Goal: Check status: Check status

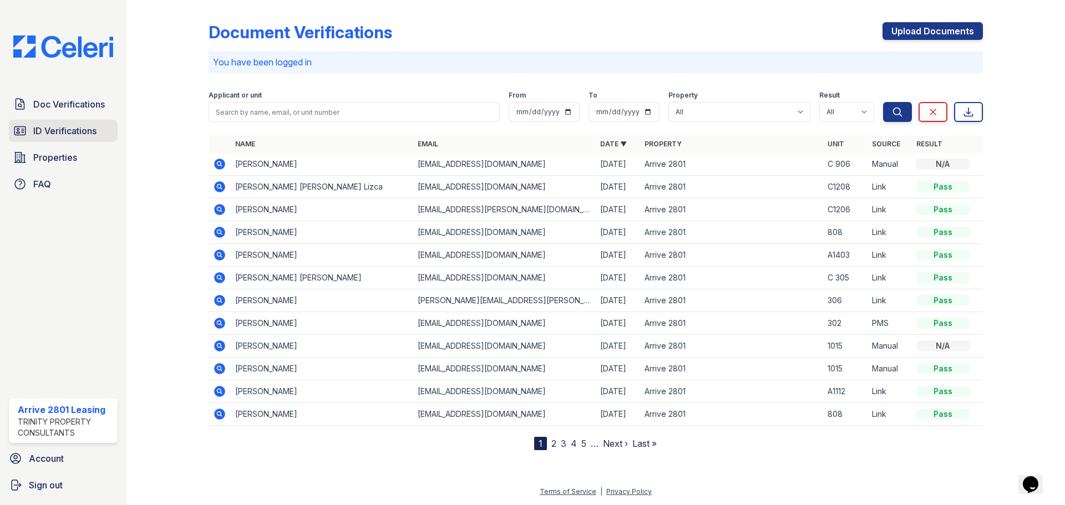
click at [37, 126] on span "ID Verifications" at bounding box center [64, 130] width 63 height 13
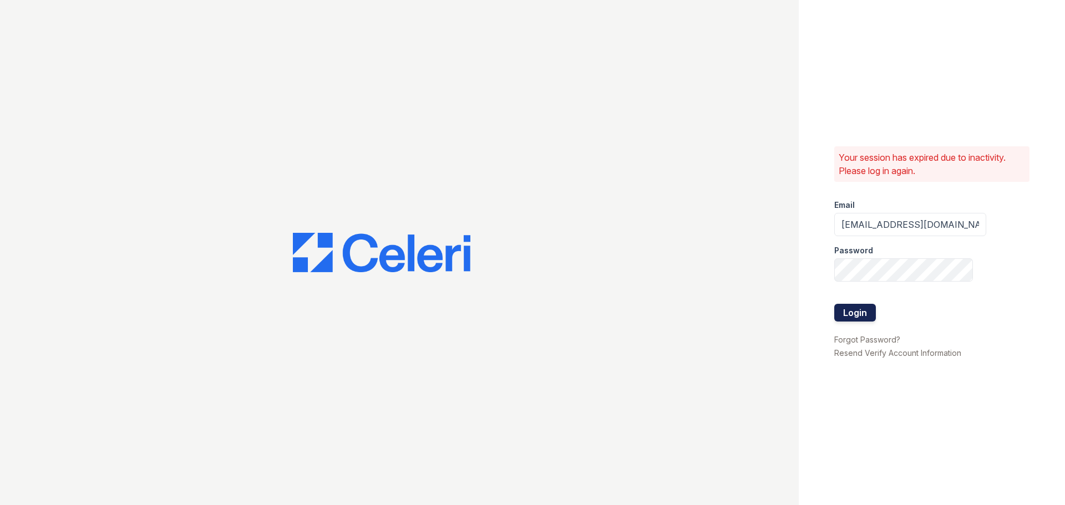
click at [864, 304] on button "Login" at bounding box center [855, 313] width 42 height 18
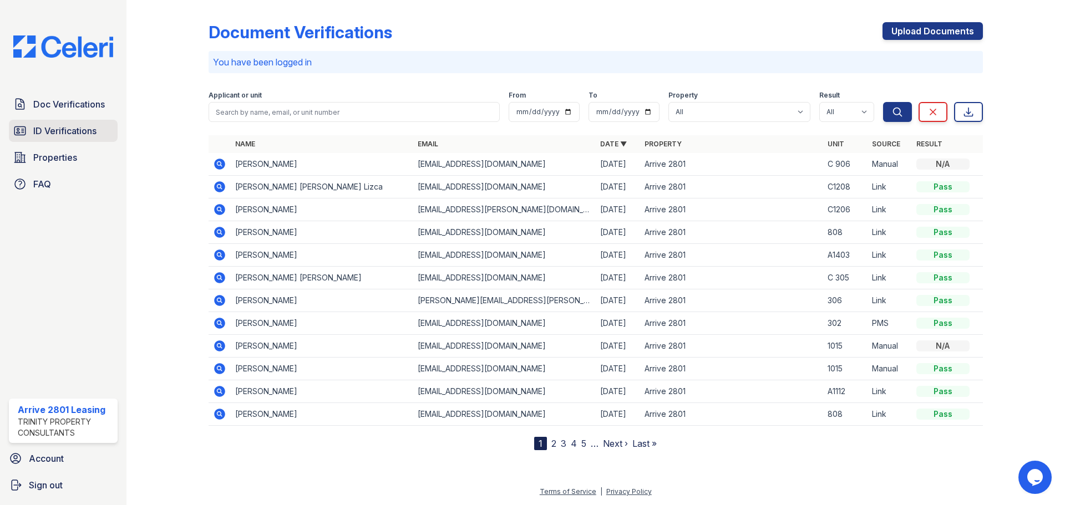
click at [65, 124] on span "ID Verifications" at bounding box center [64, 130] width 63 height 13
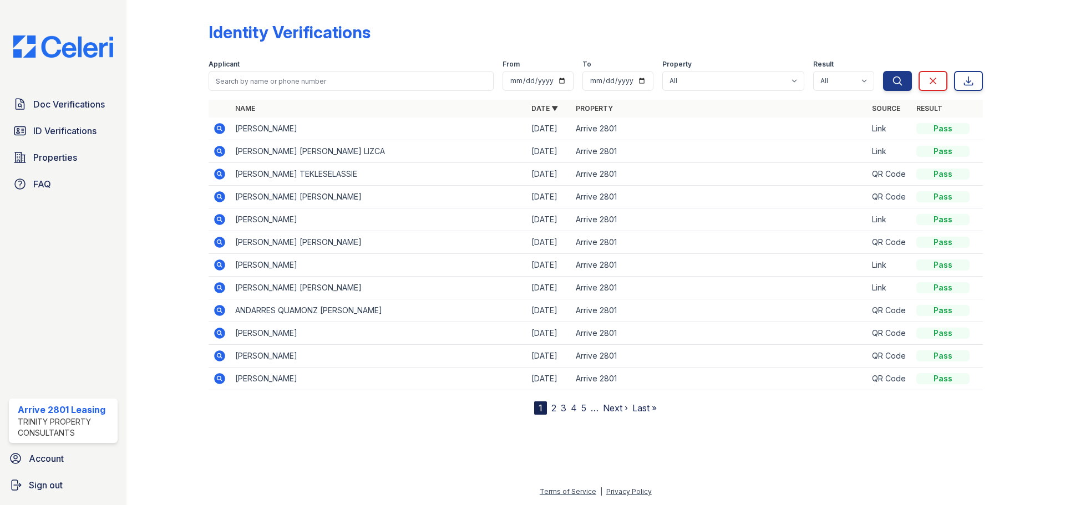
click at [222, 132] on icon at bounding box center [219, 128] width 11 height 11
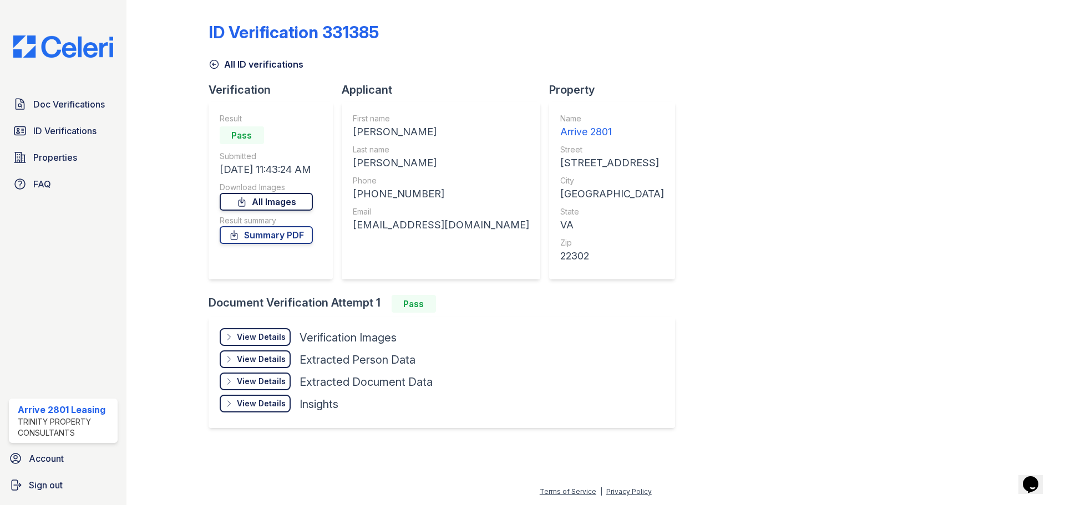
click at [296, 201] on link "All Images" at bounding box center [266, 202] width 93 height 18
click at [293, 249] on div "Result Pass Submitted [DATE] 11:43:24 AM Download Images All Images Result summ…" at bounding box center [266, 190] width 93 height 155
click at [296, 240] on link "Summary PDF" at bounding box center [266, 235] width 93 height 18
